Goal: Contribute content: Contribute content

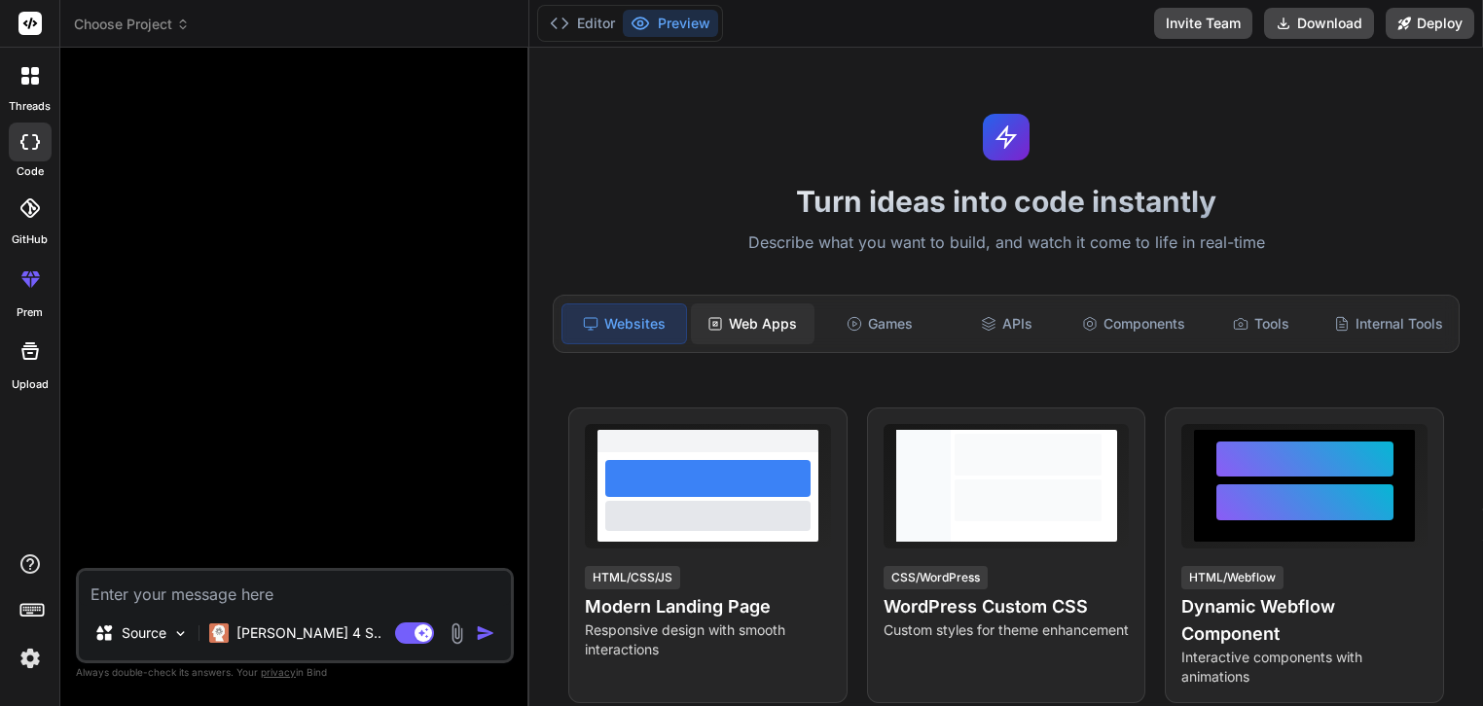
click at [754, 320] on div "Web Apps" at bounding box center [753, 324] width 124 height 41
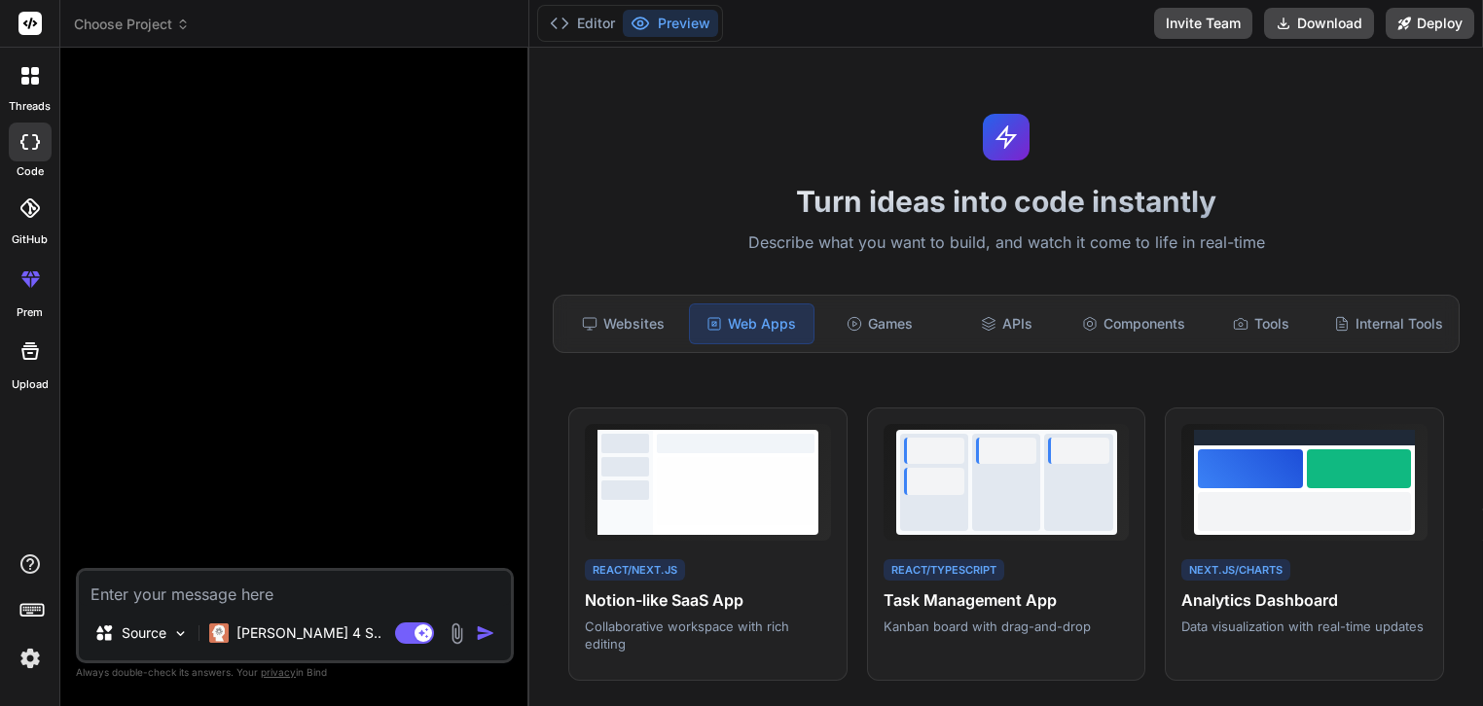
click at [454, 635] on img at bounding box center [457, 634] width 22 height 22
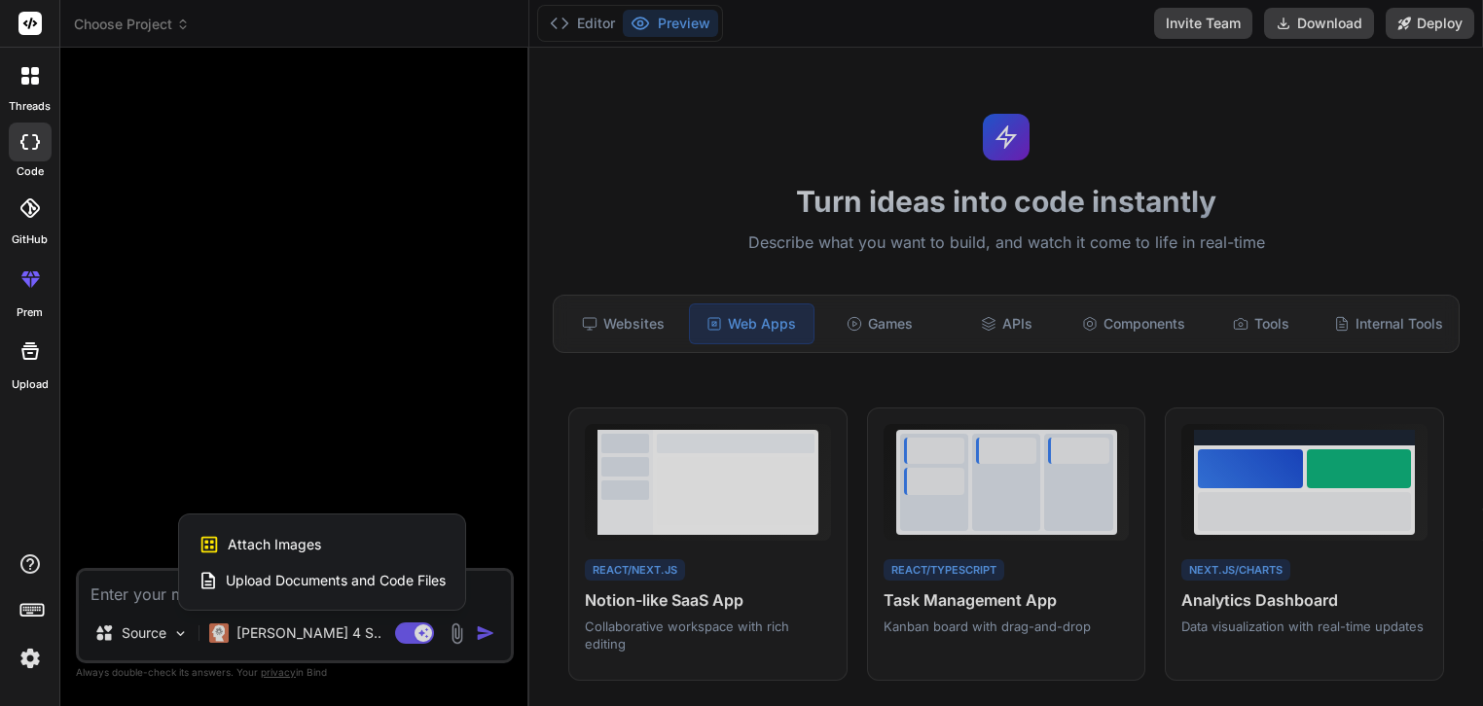
click at [321, 581] on span "Upload Documents and Code Files" at bounding box center [336, 580] width 220 height 19
type textarea "x"
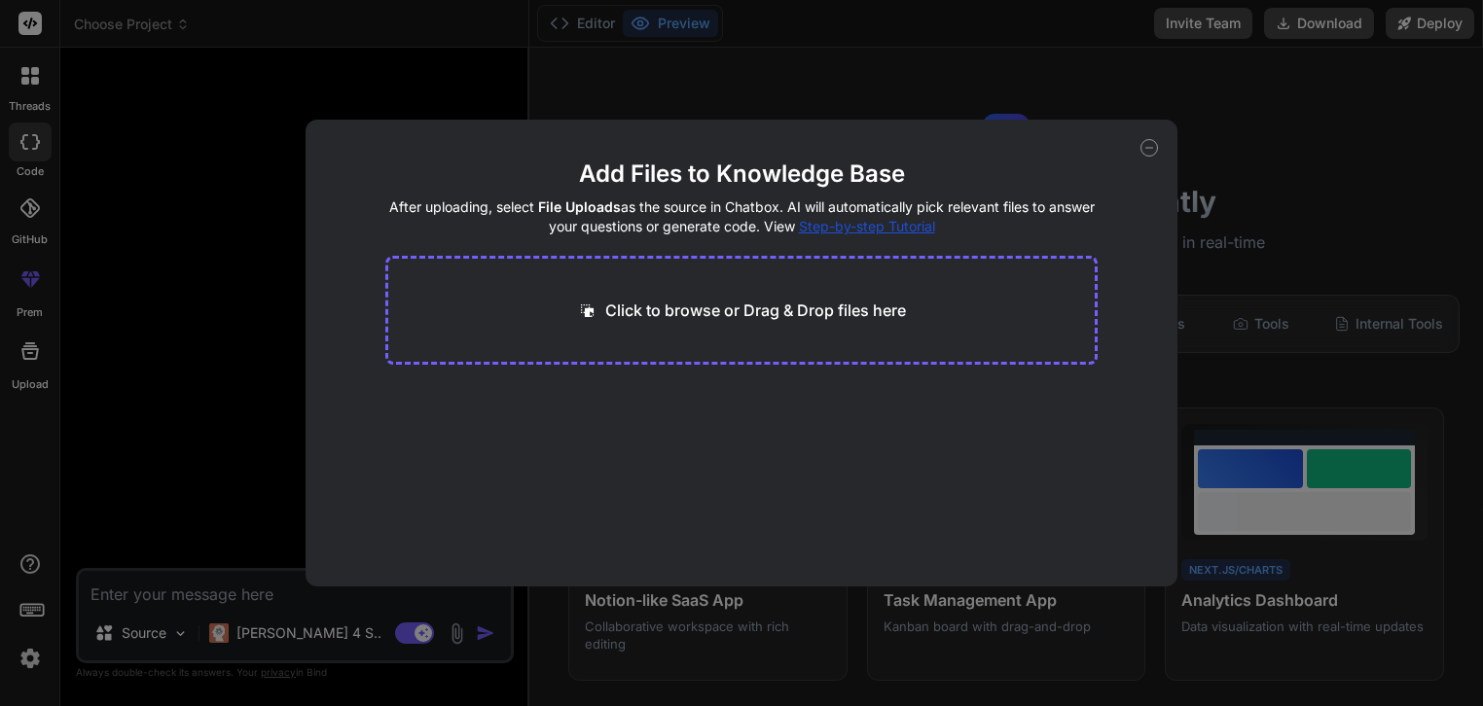
click at [728, 321] on p "Click to browse or Drag & Drop files here" at bounding box center [755, 310] width 301 height 23
type input "C:\fakepath\download.html"
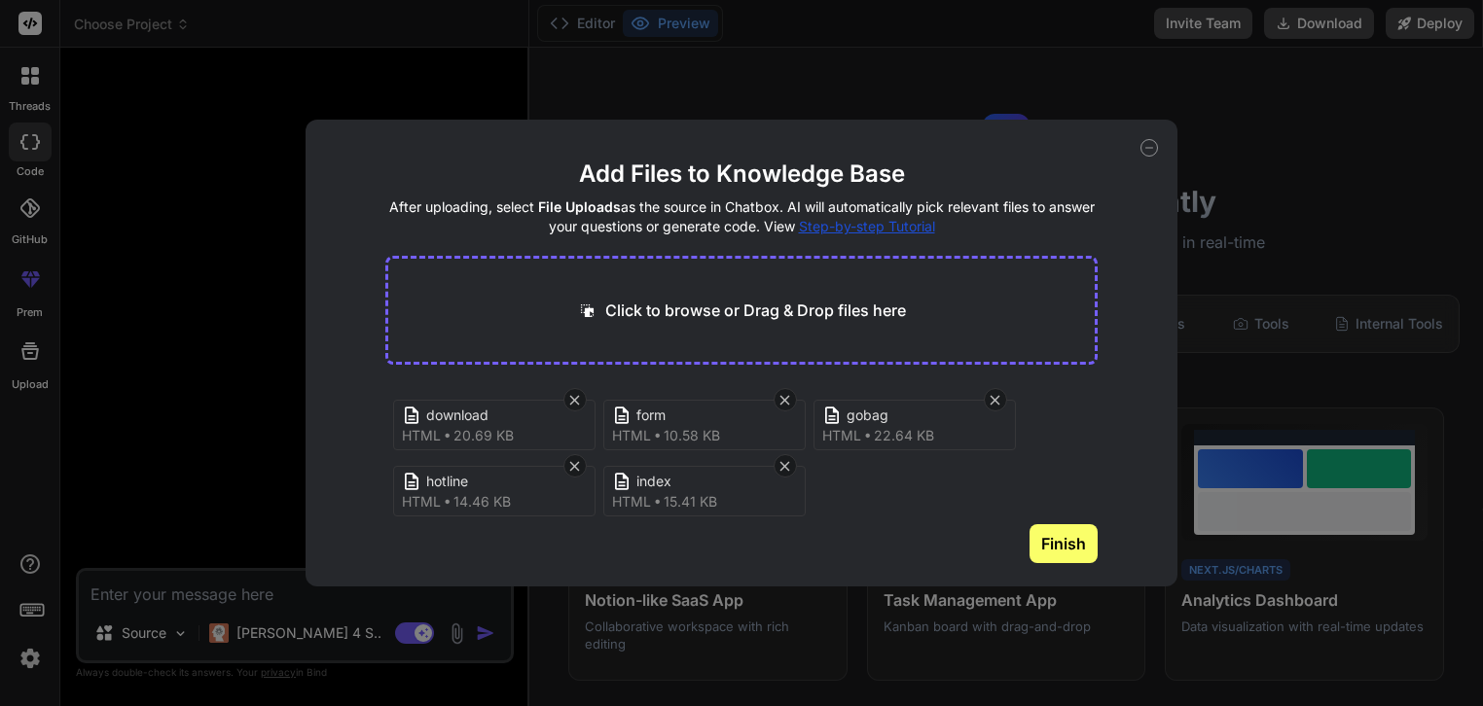
click at [1035, 555] on button "Finish" at bounding box center [1063, 543] width 68 height 39
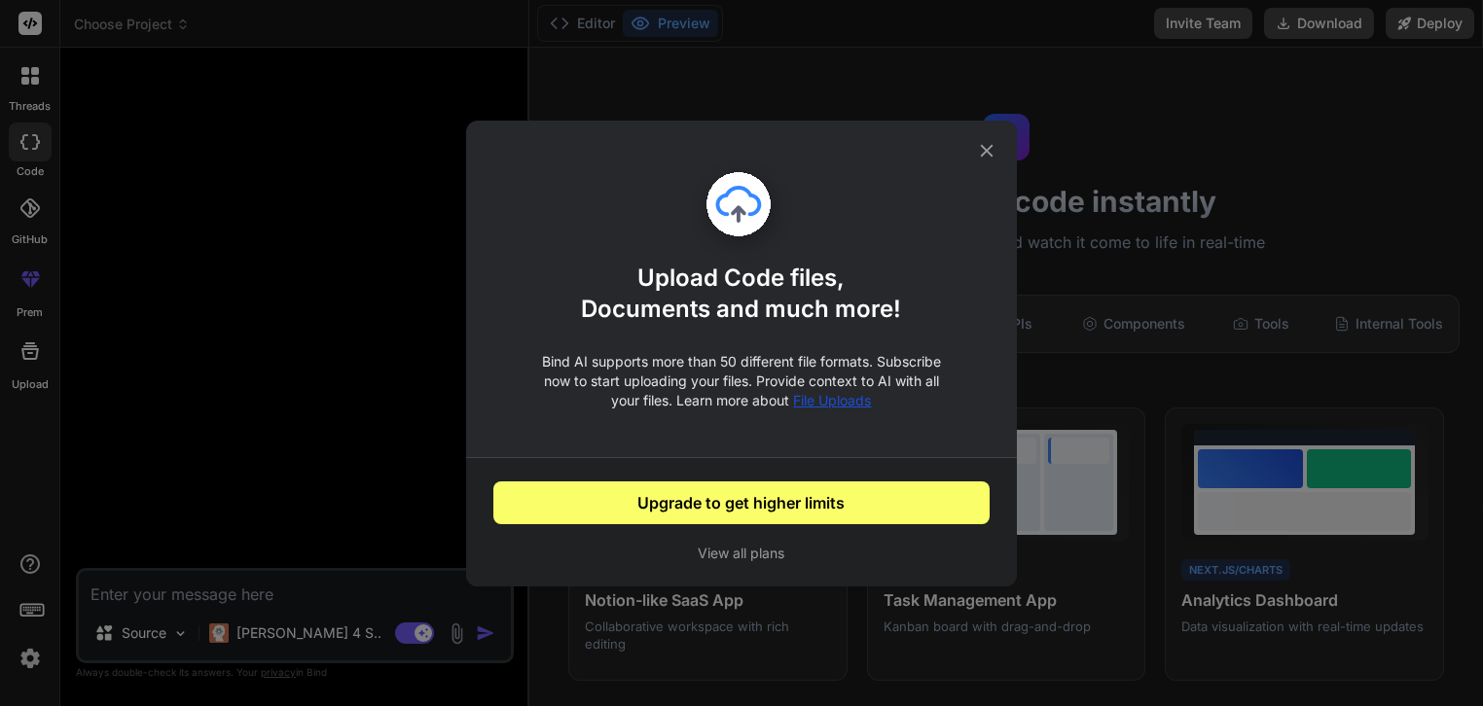
click at [988, 151] on icon at bounding box center [986, 150] width 21 height 21
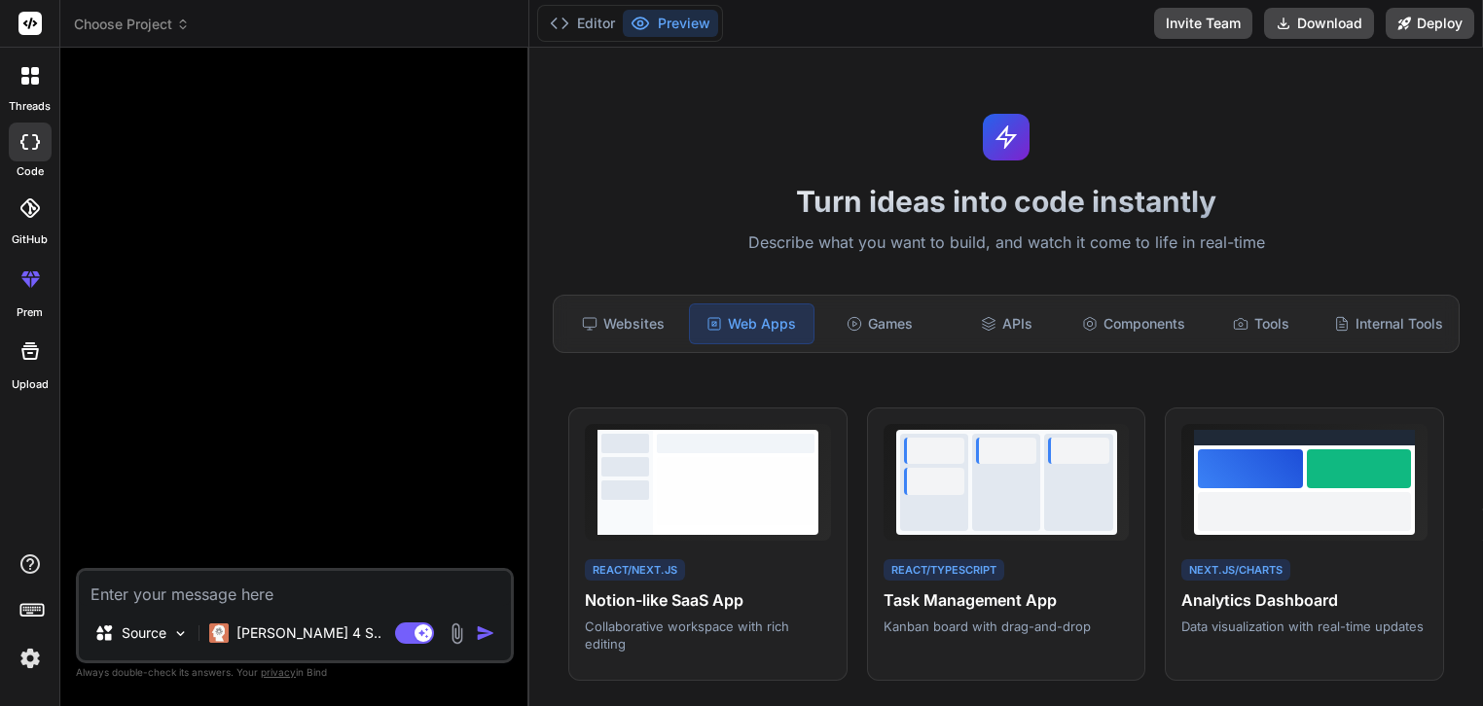
click at [459, 639] on img at bounding box center [457, 634] width 22 height 22
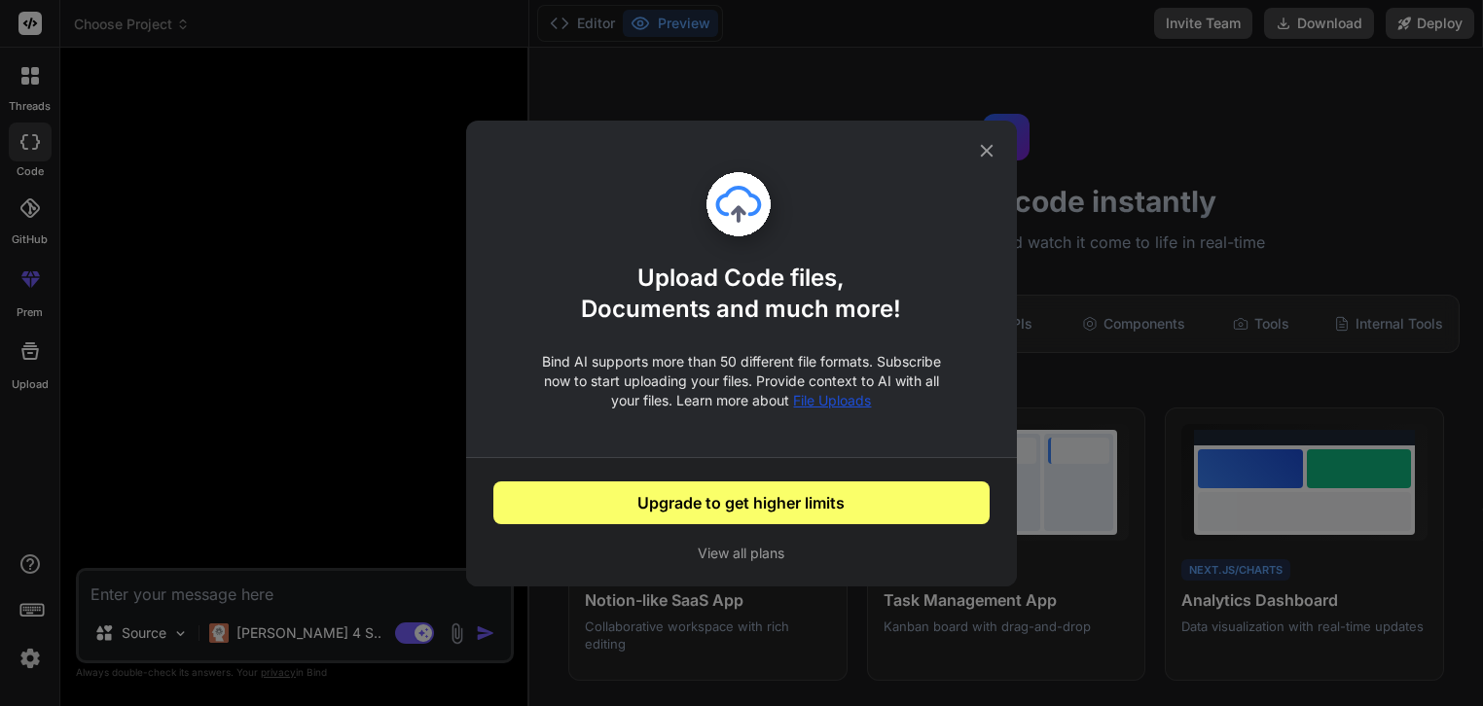
click at [983, 146] on icon at bounding box center [987, 150] width 13 height 13
type textarea "x"
